Goal: Find contact information: Find contact information

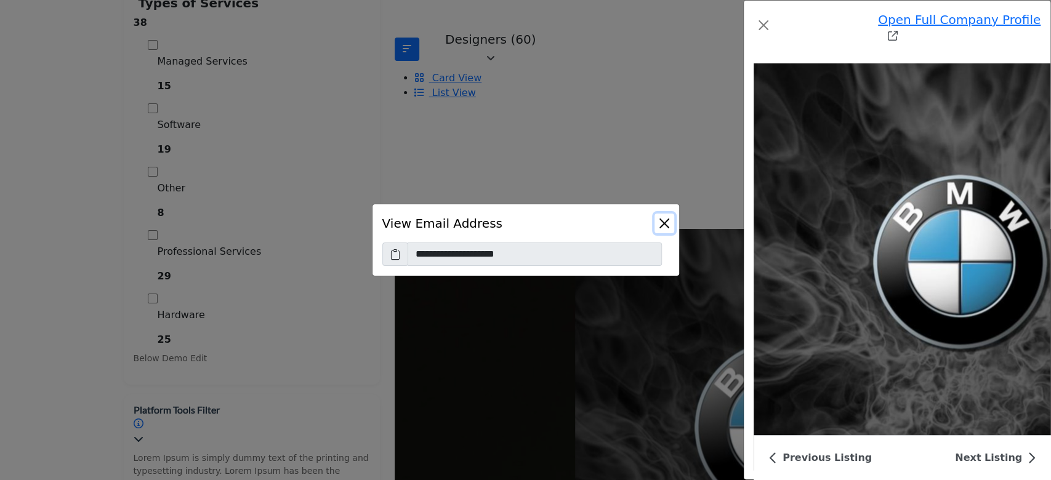
scroll to position [492, 0]
click at [659, 225] on button "Close" at bounding box center [664, 224] width 20 height 20
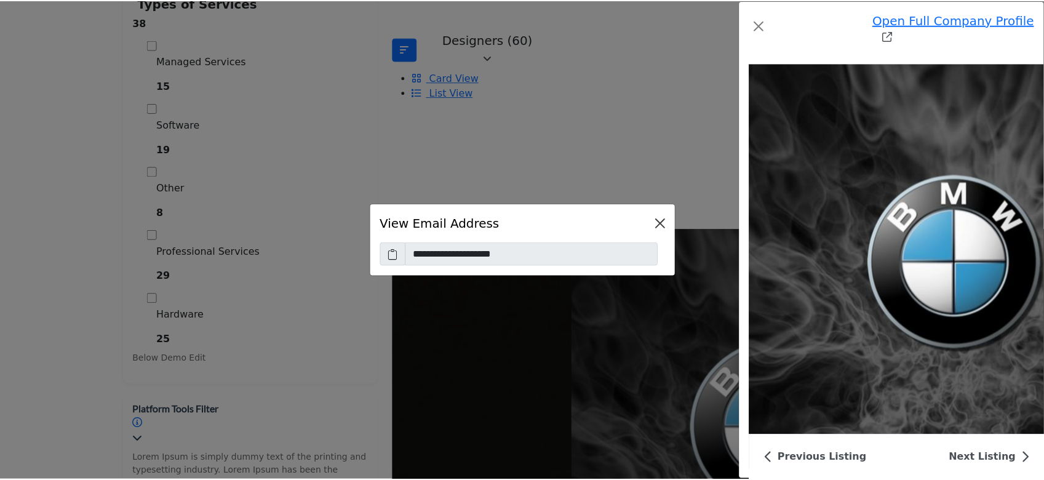
scroll to position [4053, 0]
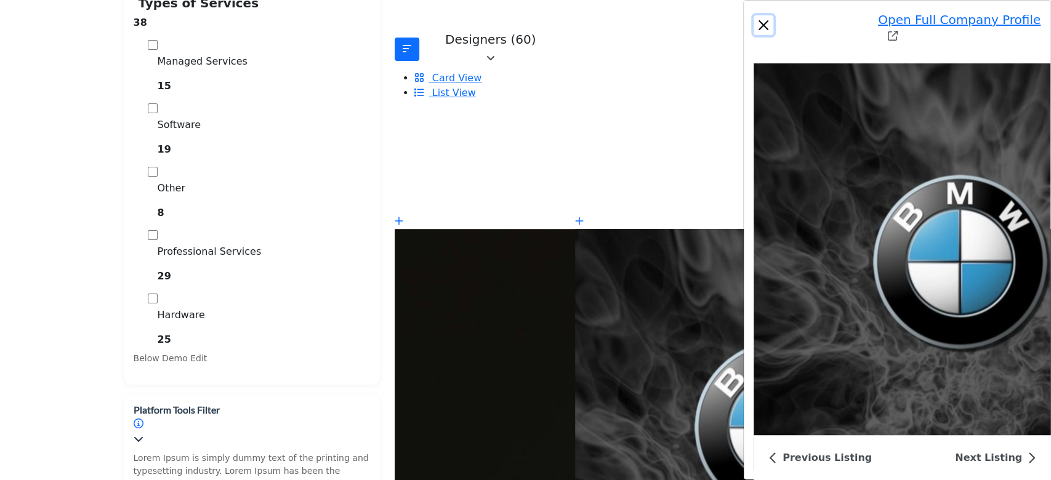
click at [753, 16] on button "Close" at bounding box center [763, 25] width 20 height 20
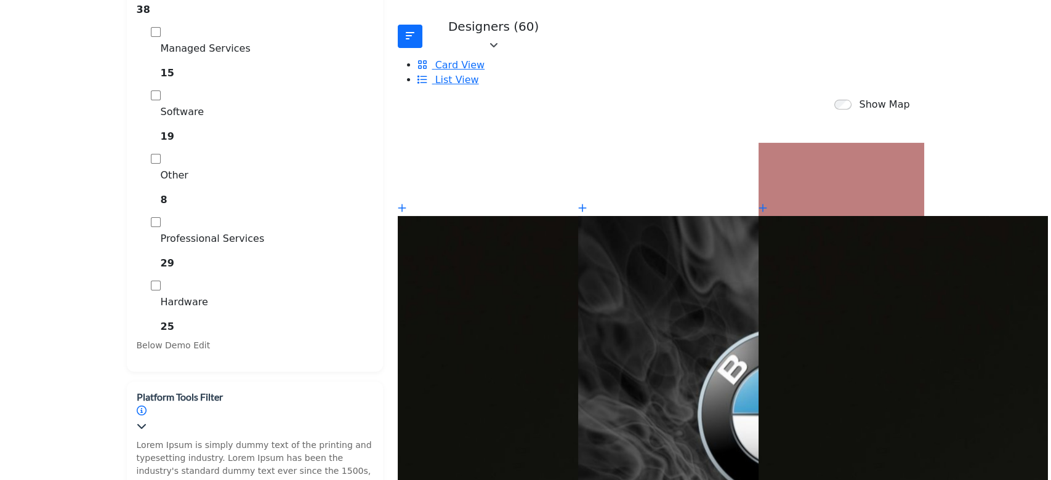
scroll to position [384, 0]
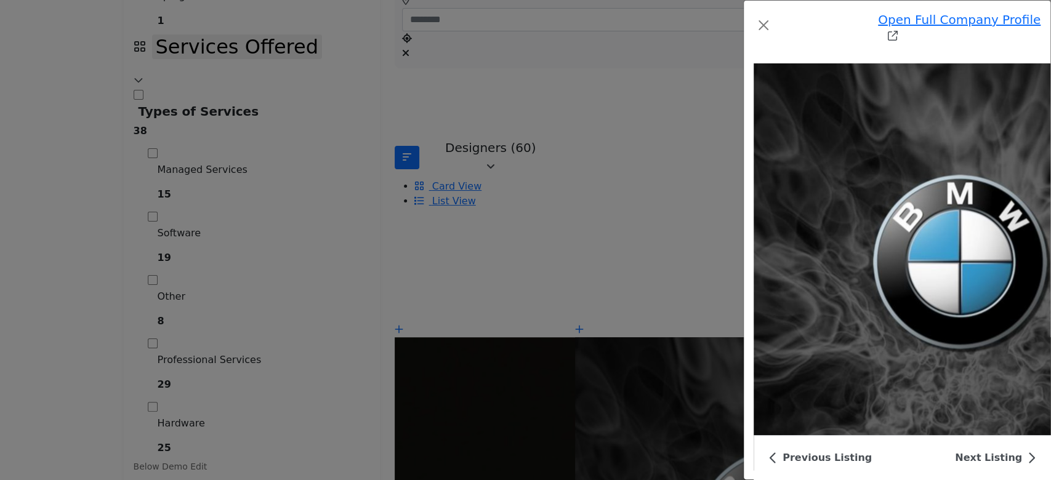
scroll to position [3914, 0]
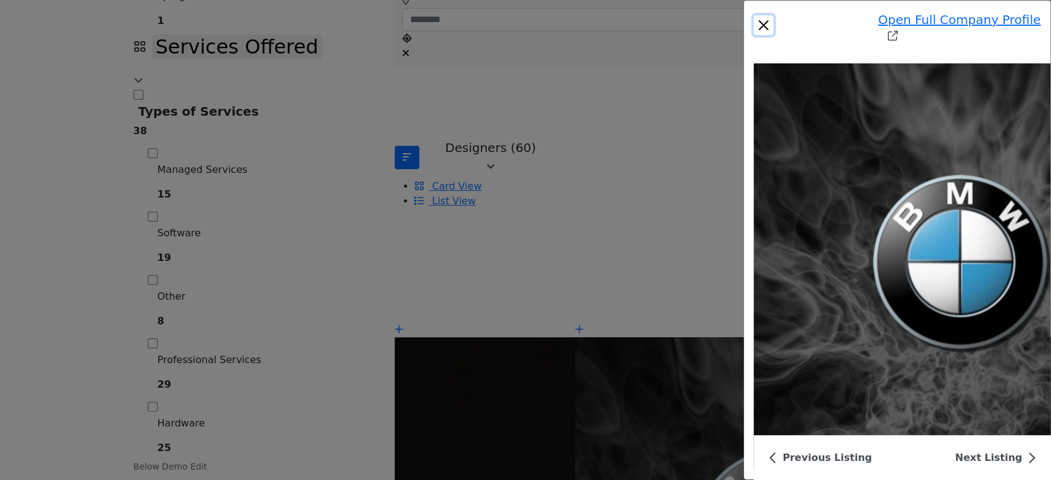
click at [753, 17] on button "Close" at bounding box center [763, 25] width 20 height 20
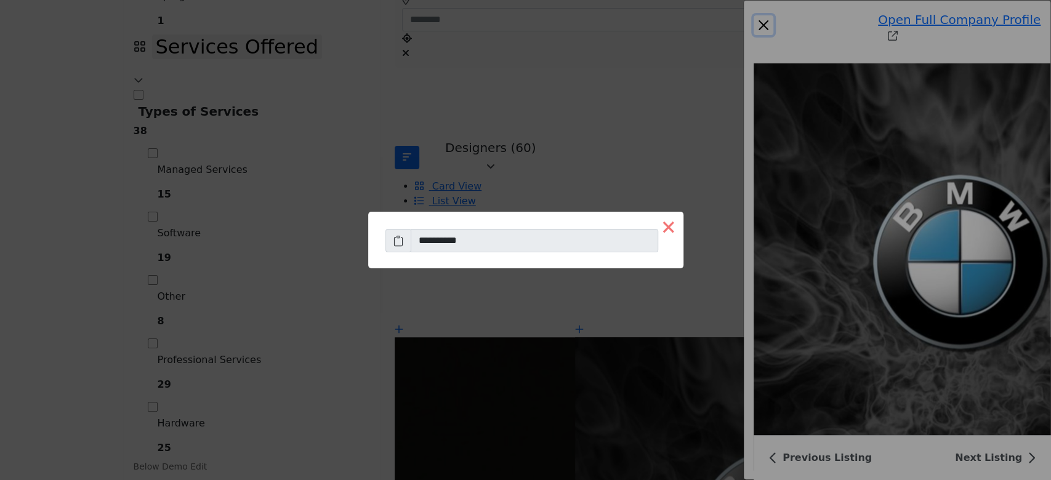
click at [654, 230] on button "×" at bounding box center [669, 227] width 30 height 30
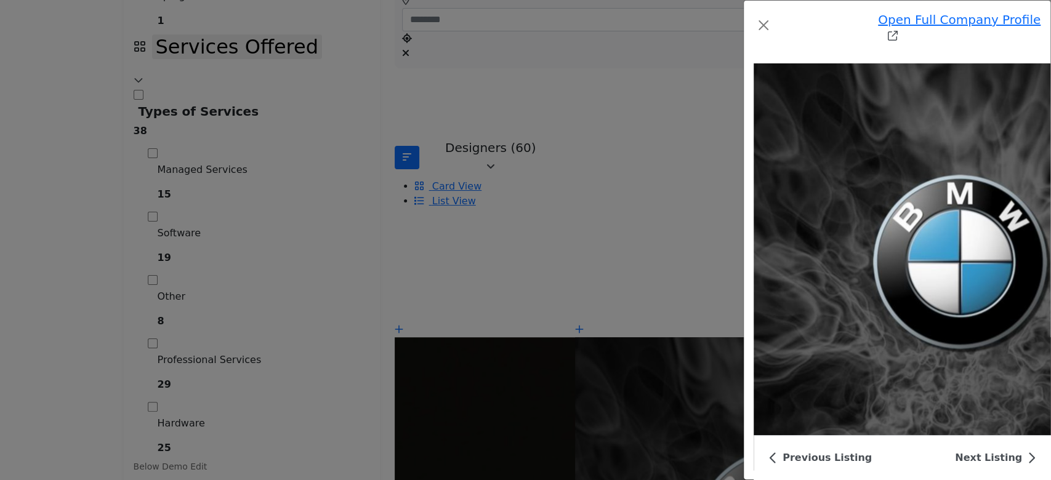
click at [753, 20] on button "Close" at bounding box center [763, 25] width 20 height 20
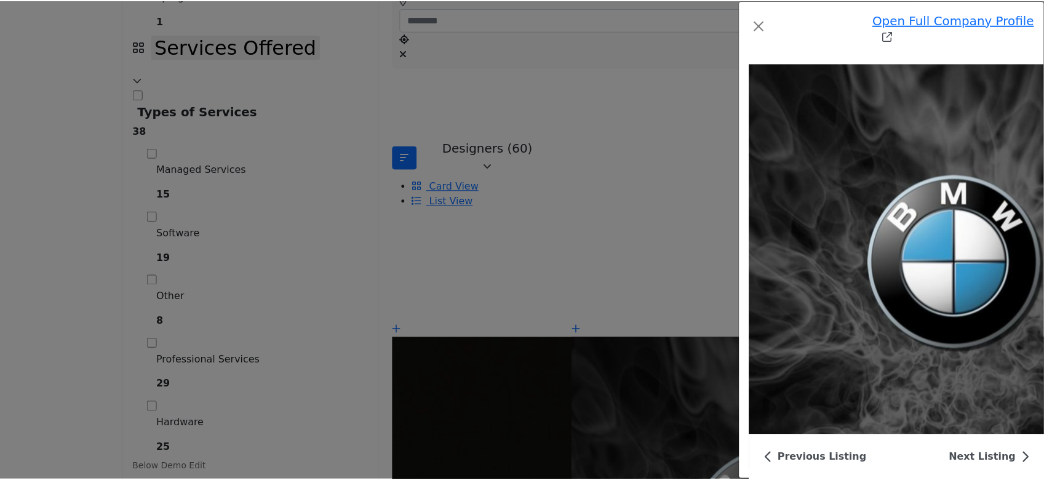
scroll to position [3913, 0]
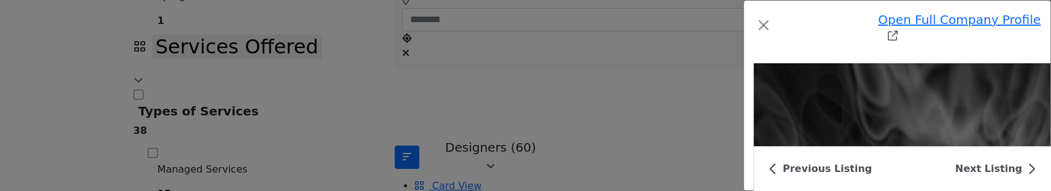
click at [743, 151] on div "Open Full Company Profile Chintan Infratech Badge 1 Badge 1 Badge 1 Badge 1 Bad…" at bounding box center [897, 95] width 308 height 191
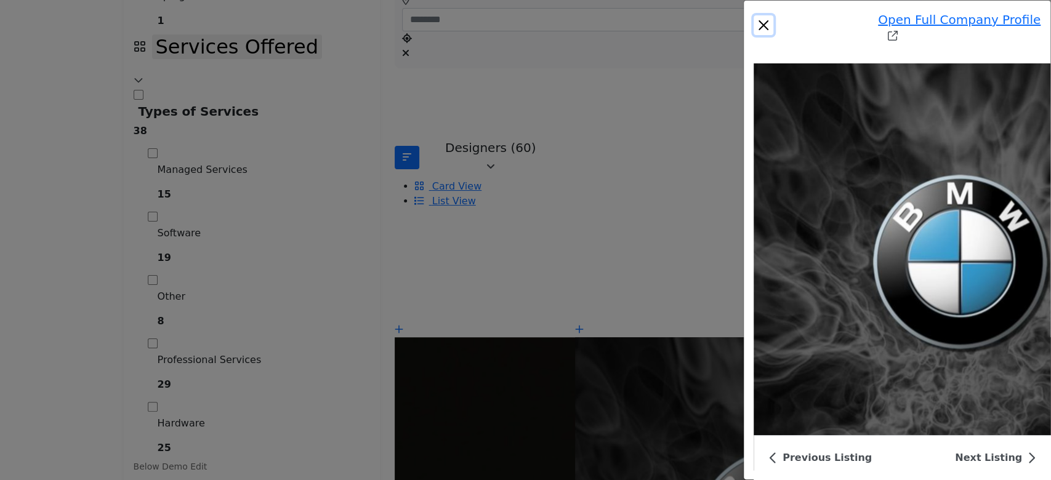
click at [753, 15] on button "Close" at bounding box center [763, 25] width 20 height 20
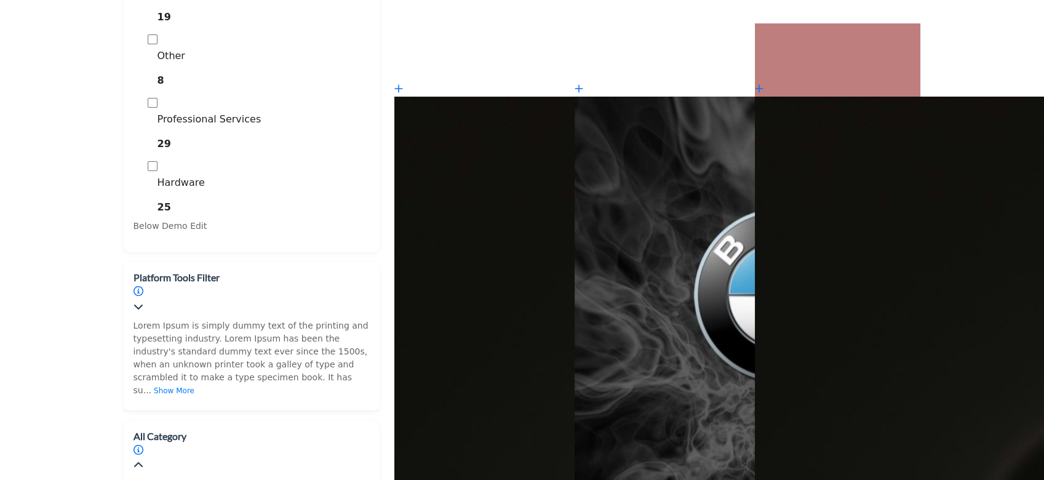
scroll to position [625, 0]
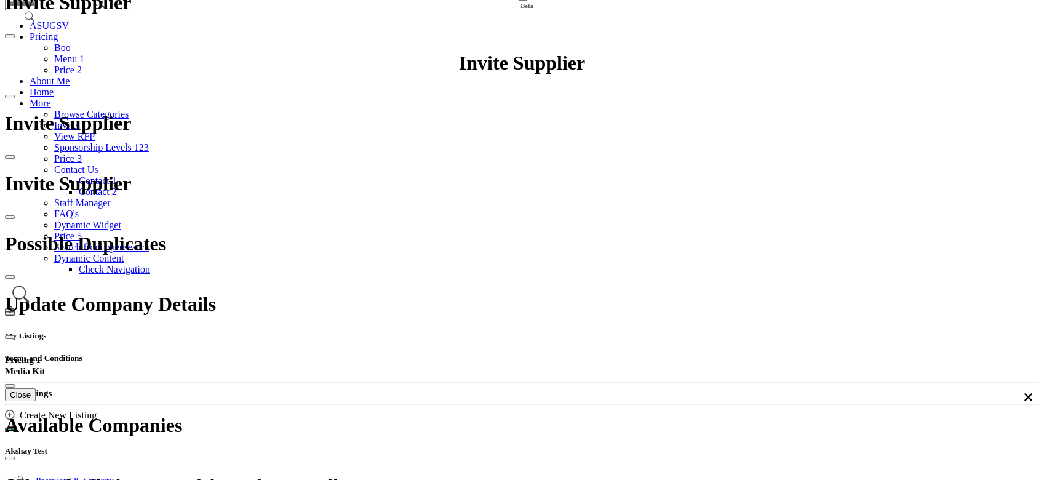
scroll to position [69, 0]
